Goal: Information Seeking & Learning: Learn about a topic

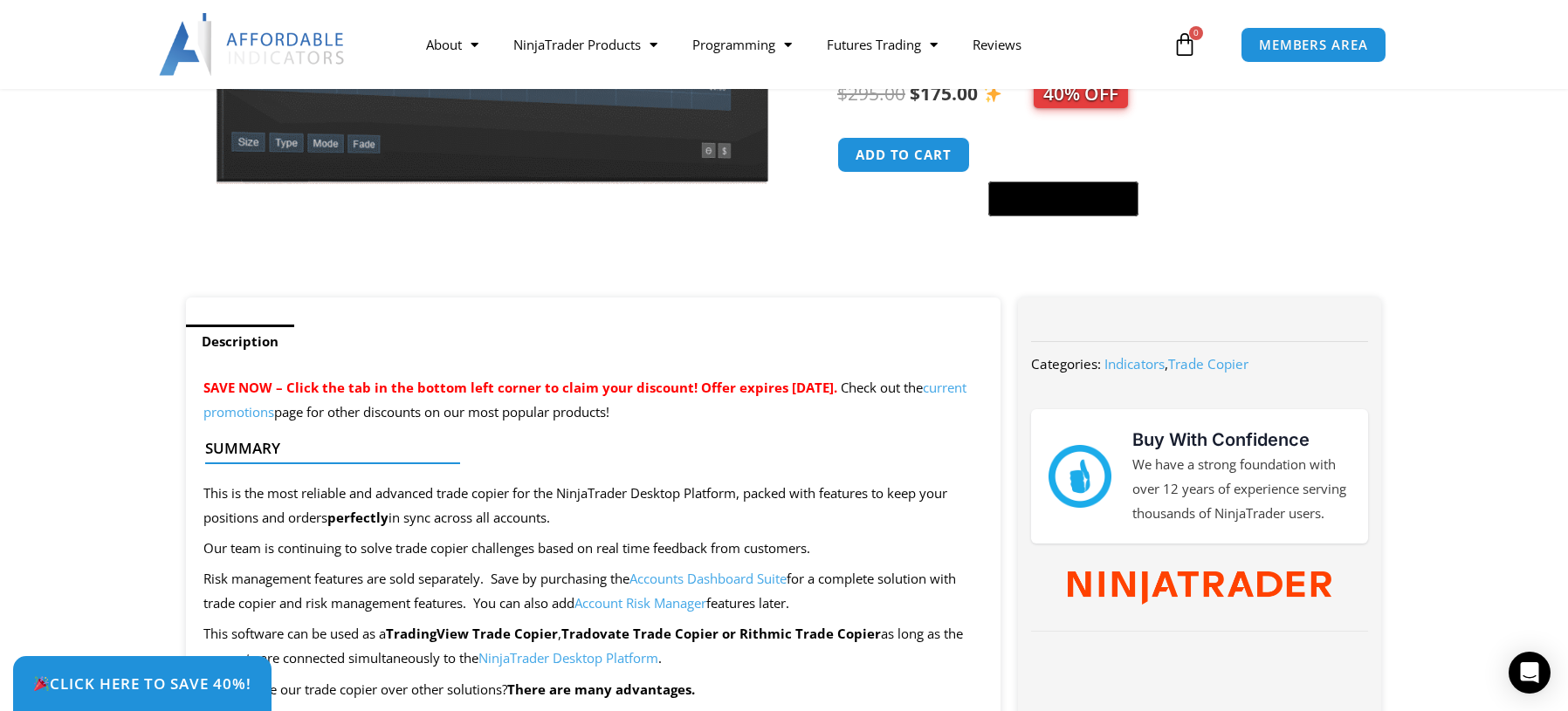
scroll to position [699, 0]
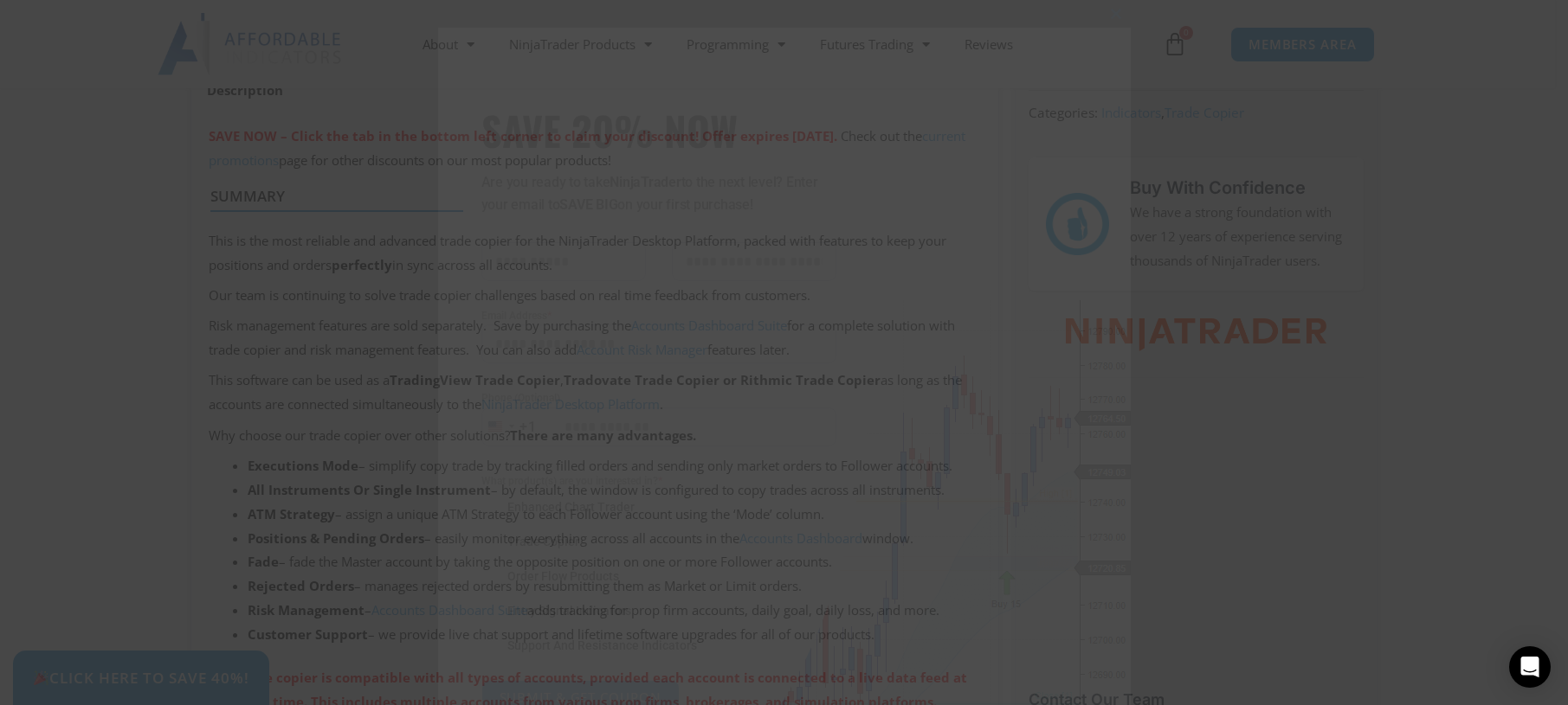
click at [487, 575] on span at bounding box center [491, 577] width 17 height 17
click at [1108, 16] on span at bounding box center [1118, 14] width 28 height 10
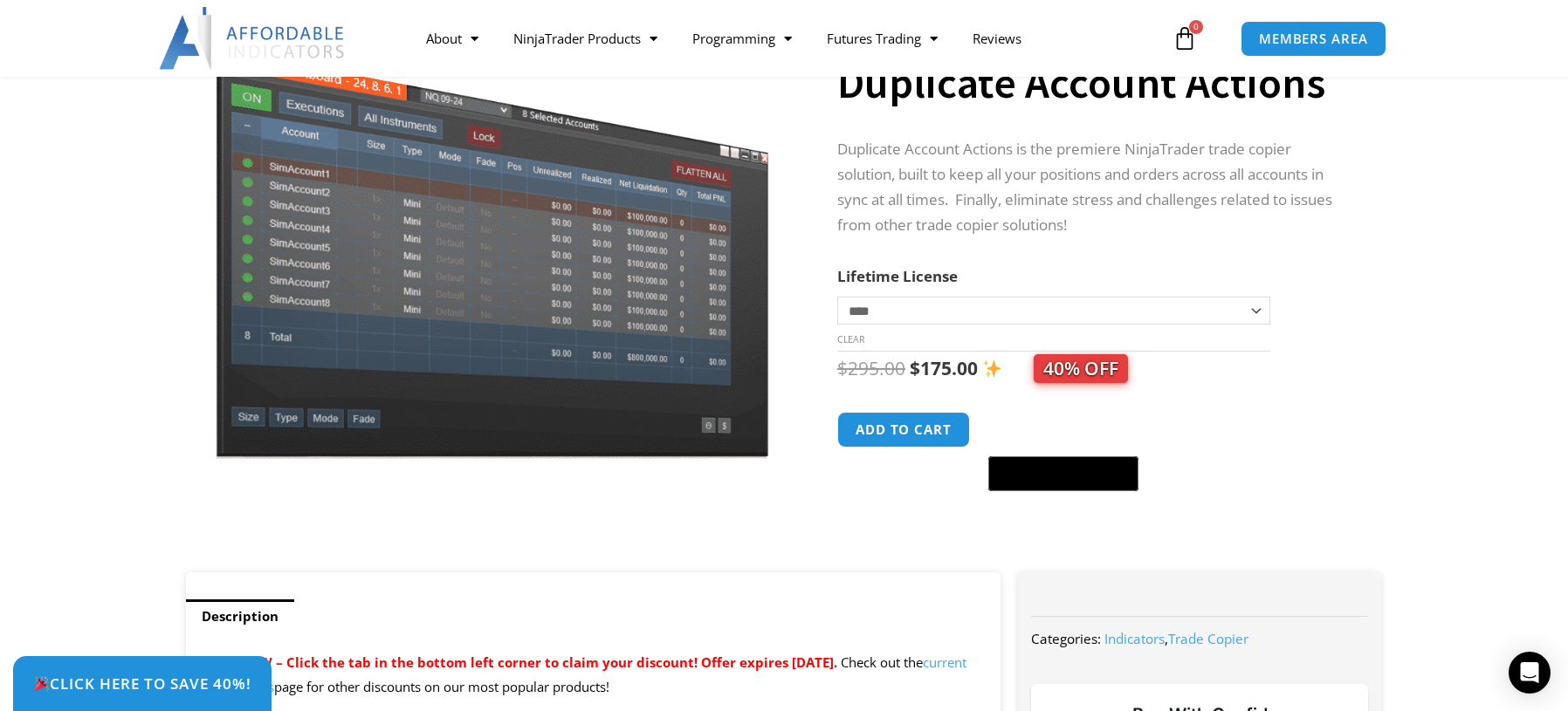
scroll to position [0, 0]
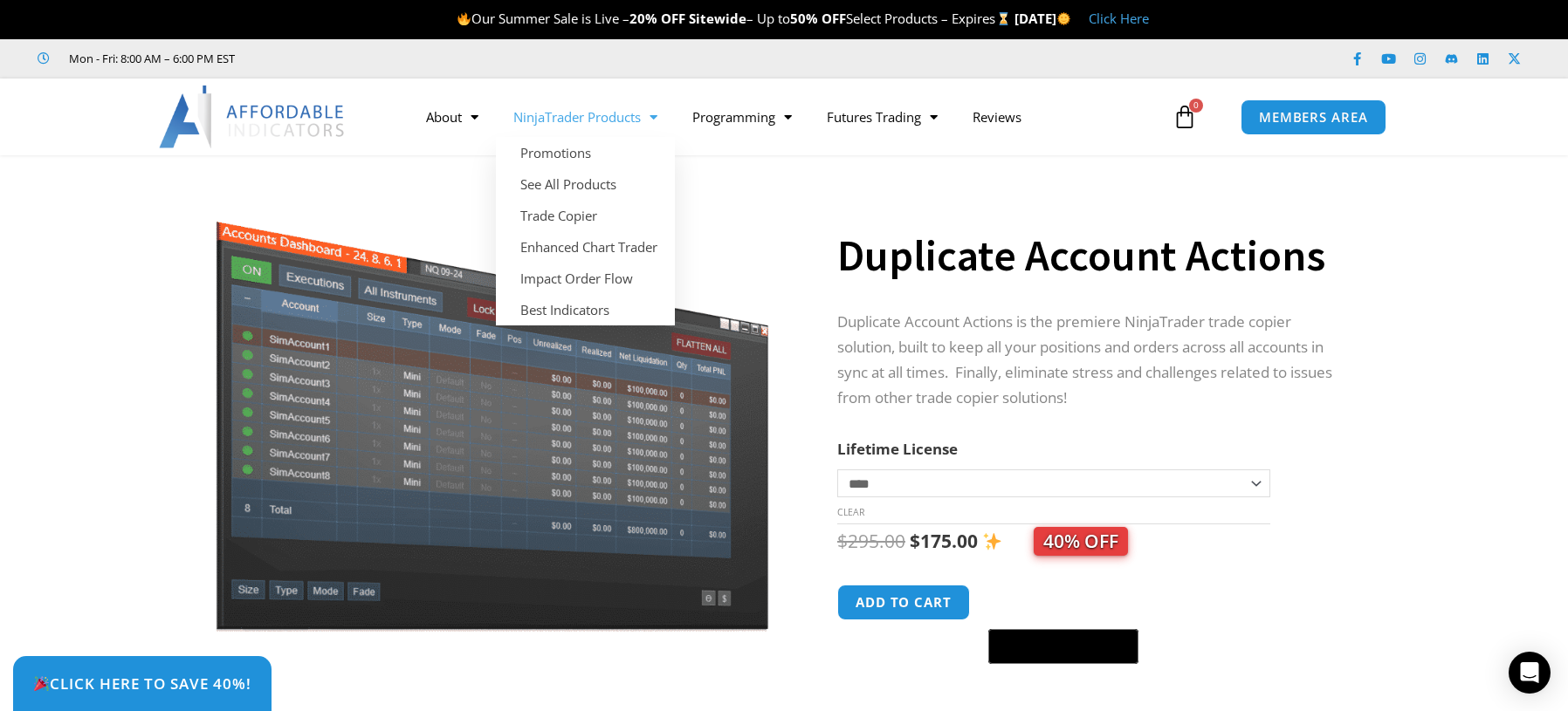
click at [600, 114] on link "NinjaTrader Products" at bounding box center [584, 117] width 179 height 40
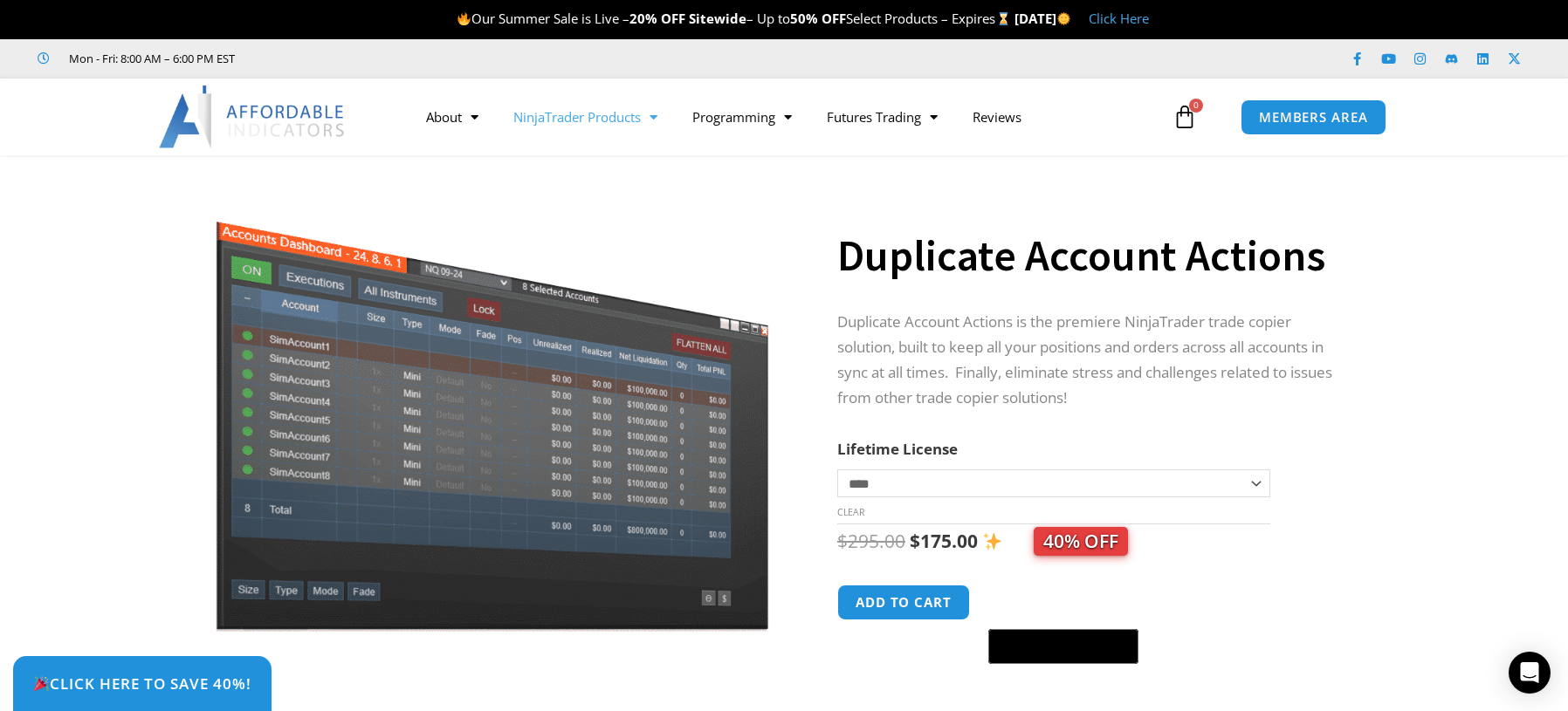
click at [599, 114] on link "NinjaTrader Products" at bounding box center [584, 117] width 179 height 40
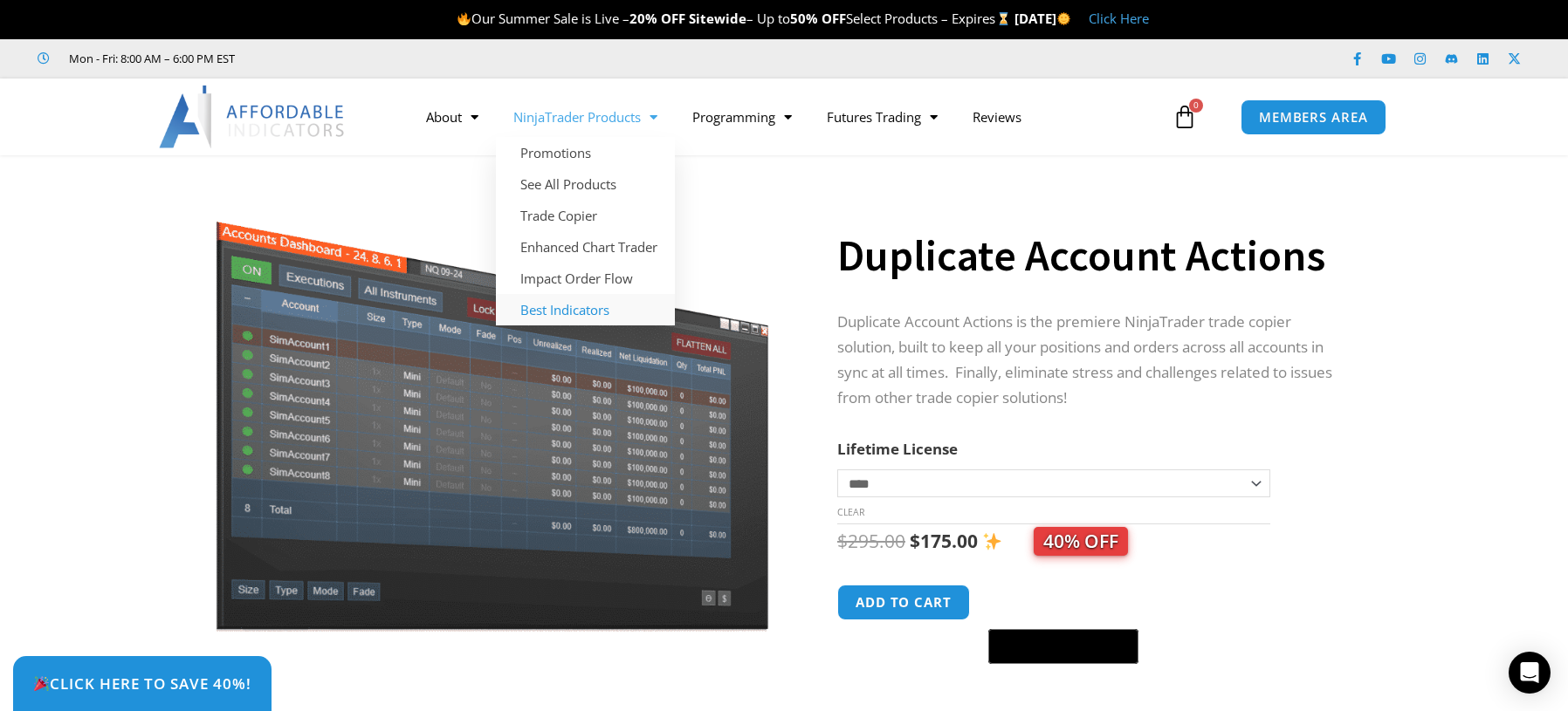
click at [580, 312] on link "Best Indicators" at bounding box center [584, 310] width 179 height 32
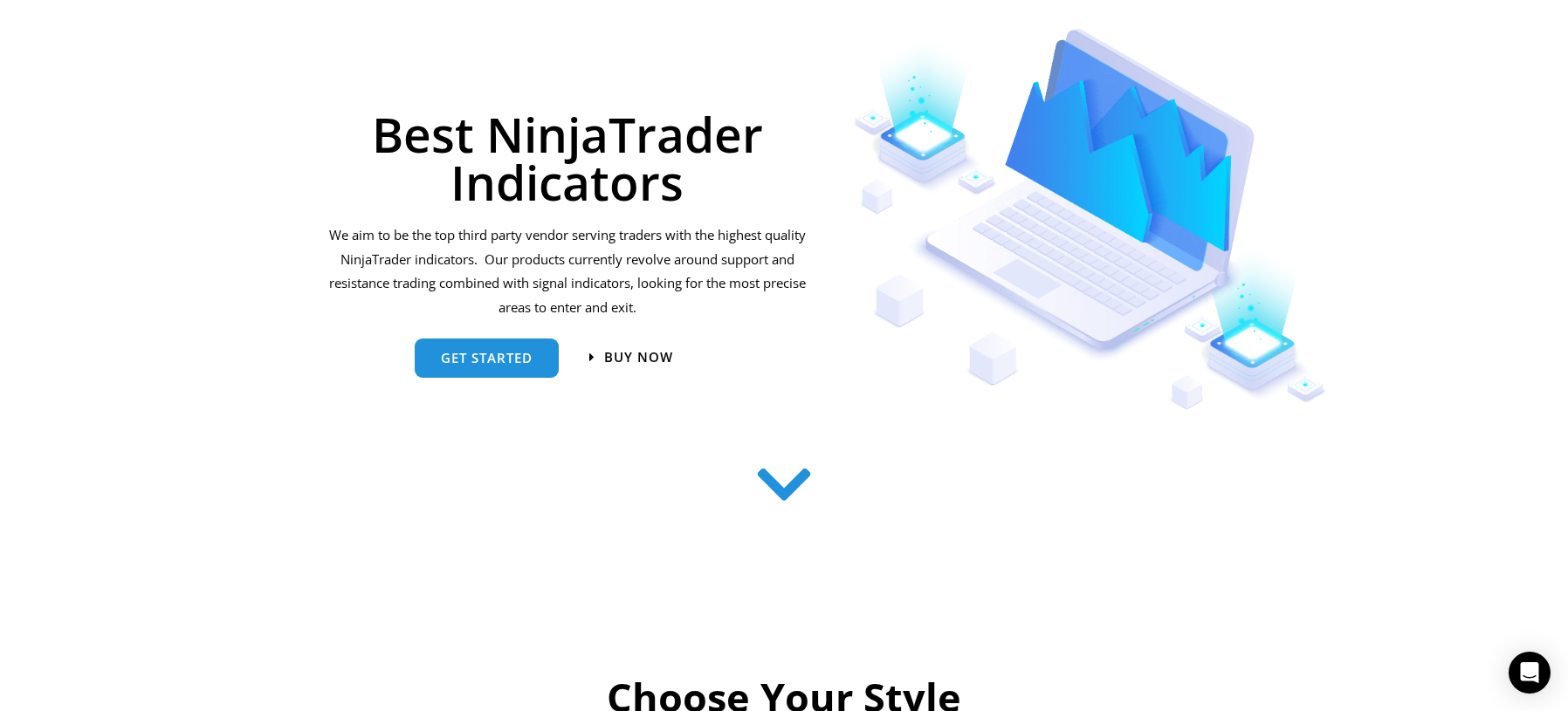
scroll to position [262, 0]
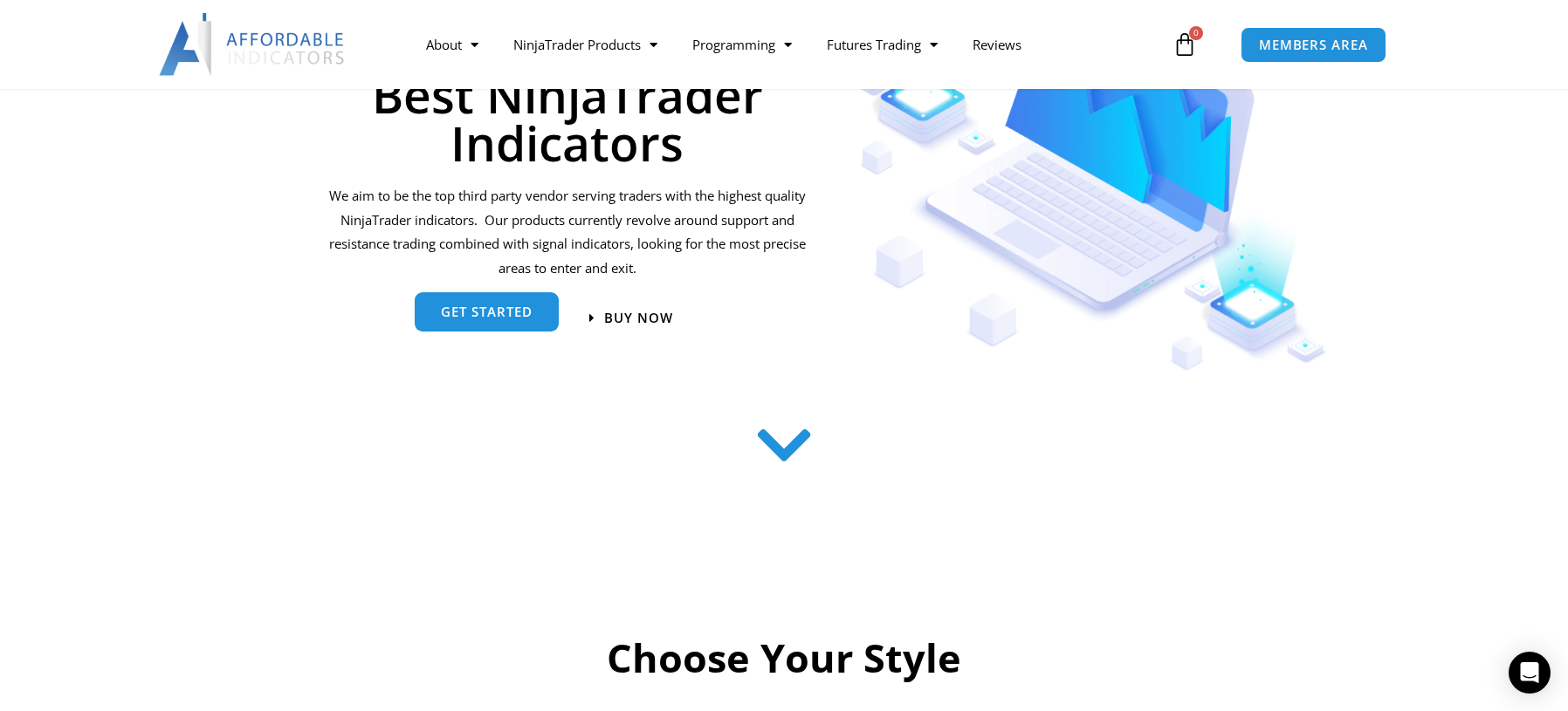
click at [500, 319] on span "get started" at bounding box center [487, 312] width 92 height 13
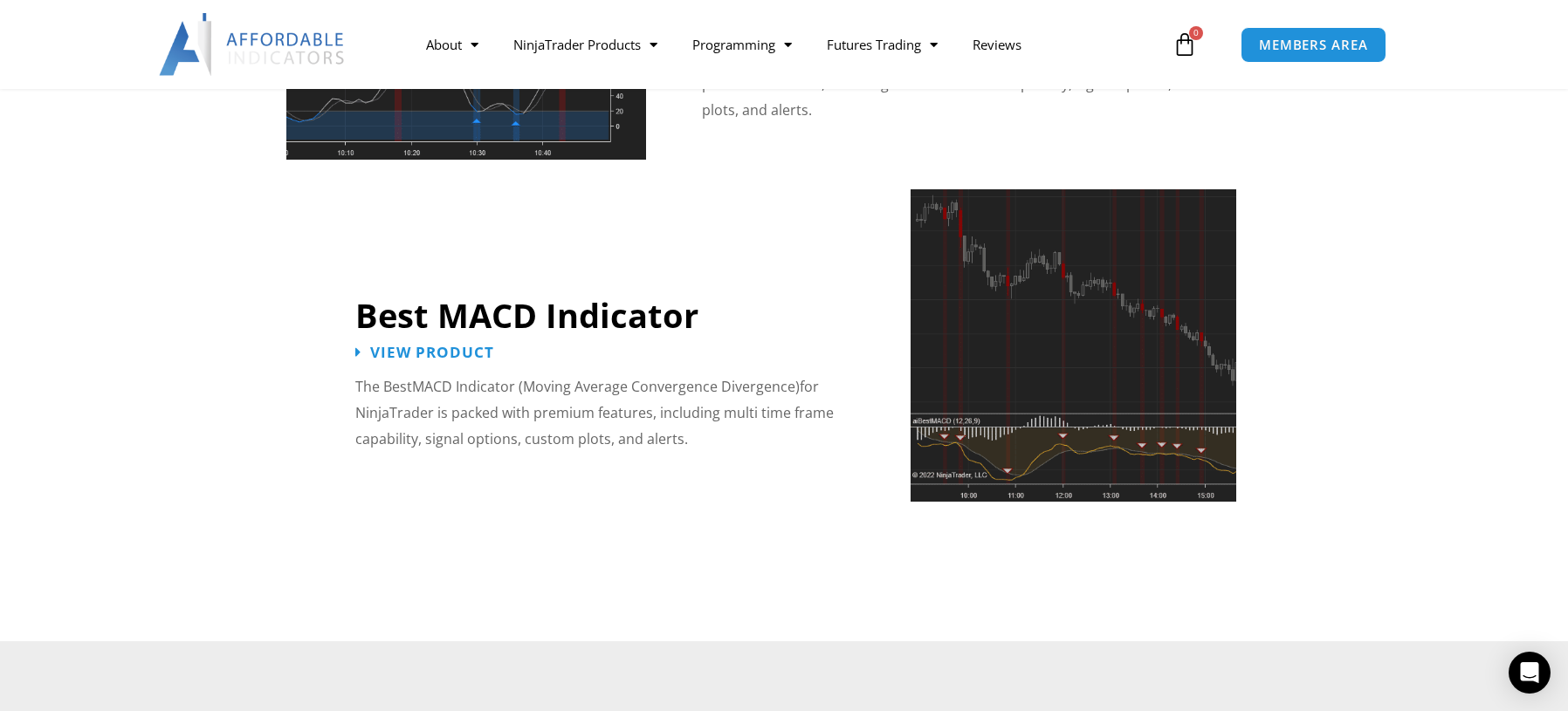
scroll to position [3500, 0]
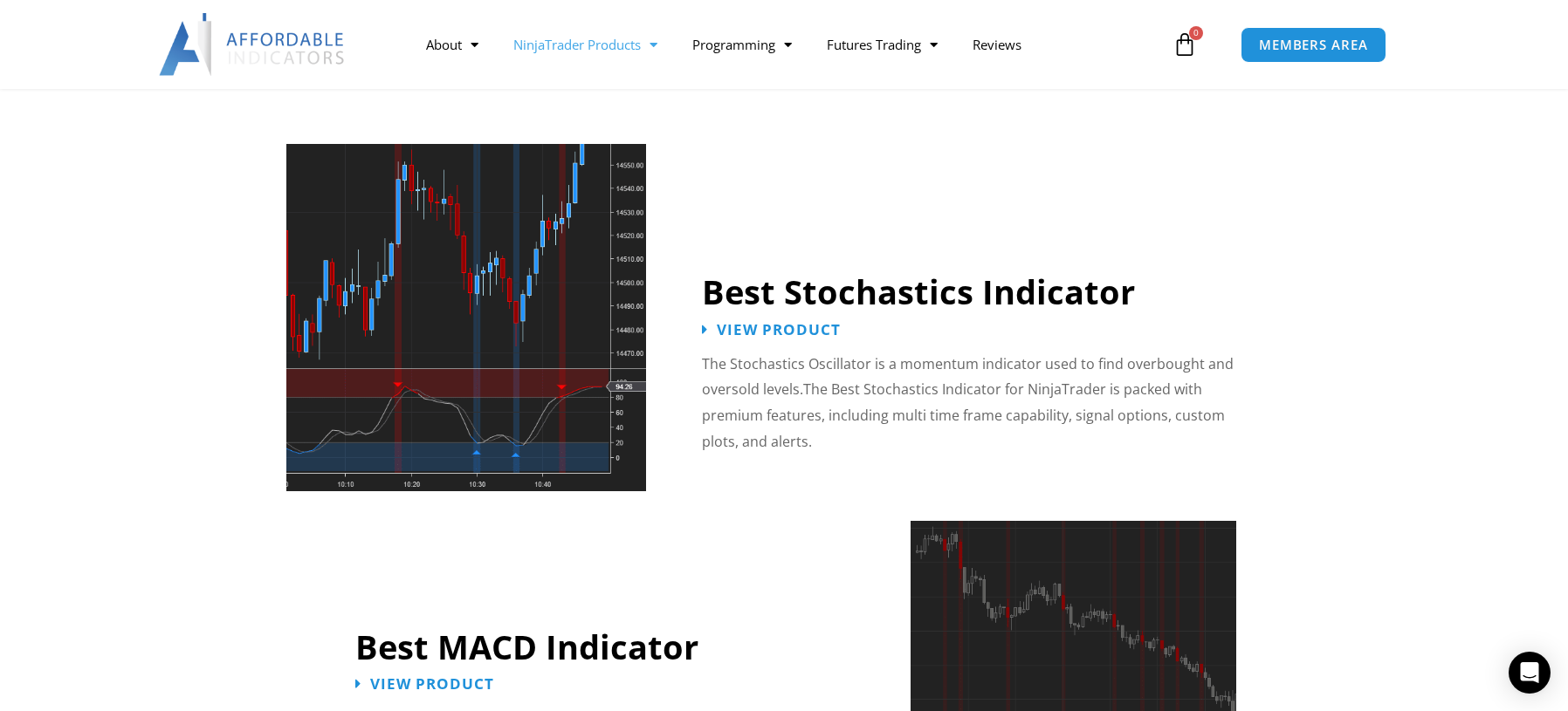
click at [638, 53] on link "NinjaTrader Products" at bounding box center [584, 45] width 179 height 40
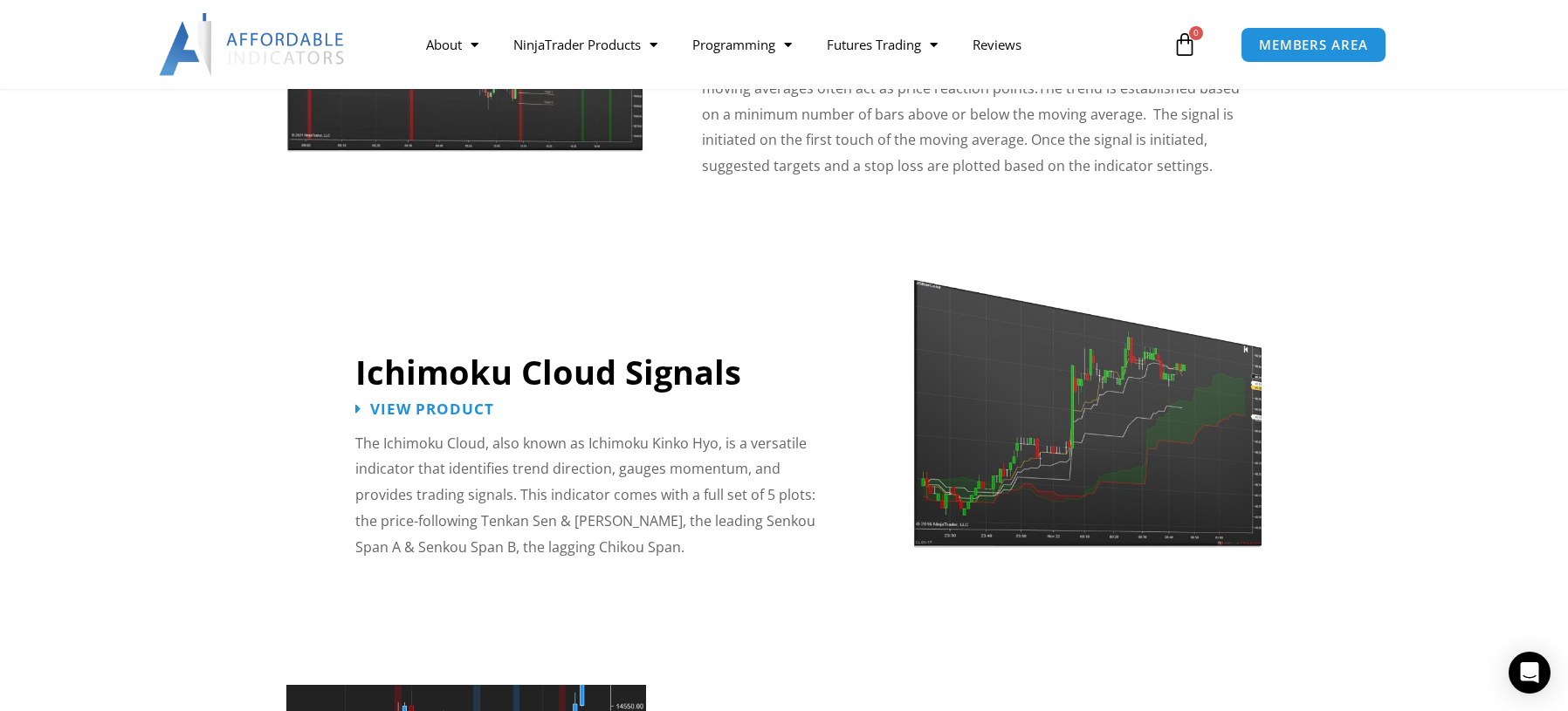
scroll to position [2977, 0]
